Goal: Obtain resource: Download file/media

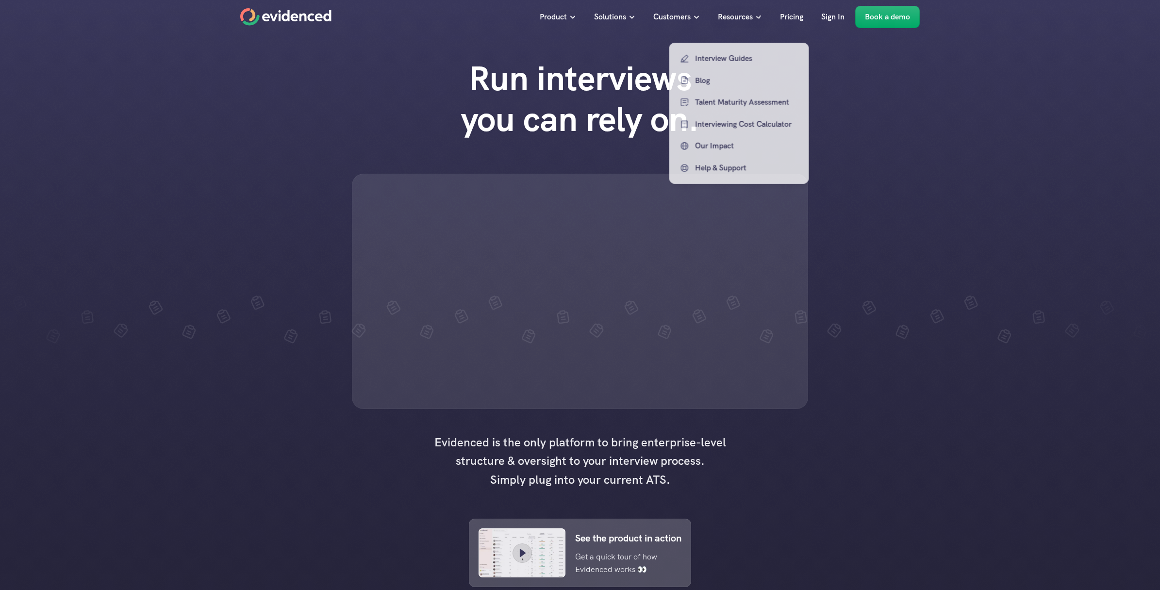
click at [743, 17] on p "Resources" at bounding box center [735, 17] width 35 height 13
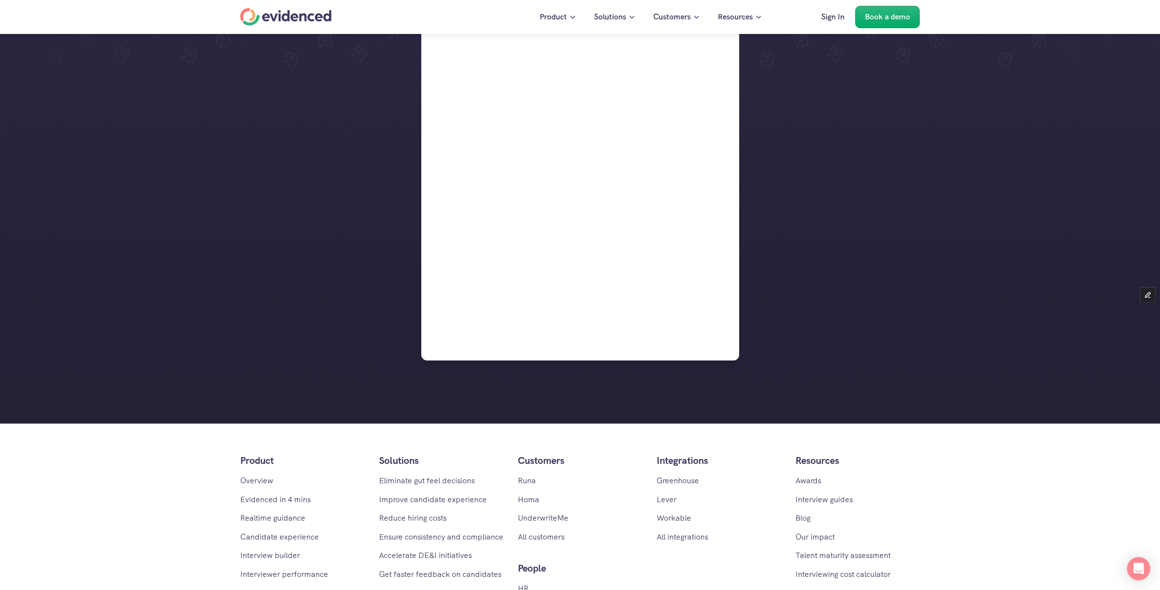
scroll to position [338, 0]
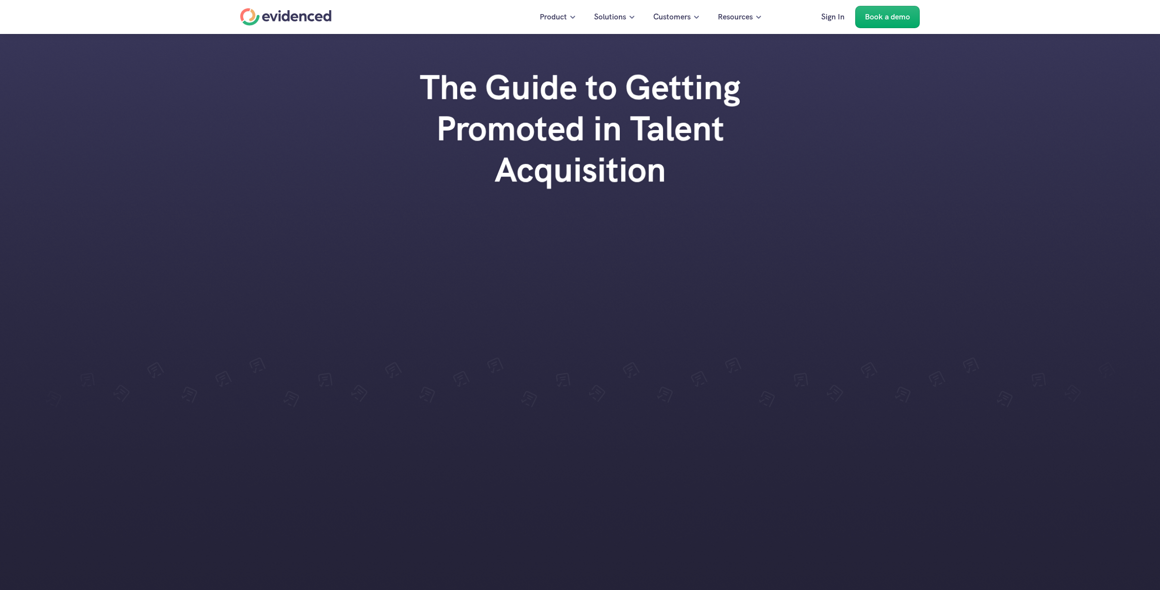
scroll to position [338, 0]
